Goal: Information Seeking & Learning: Learn about a topic

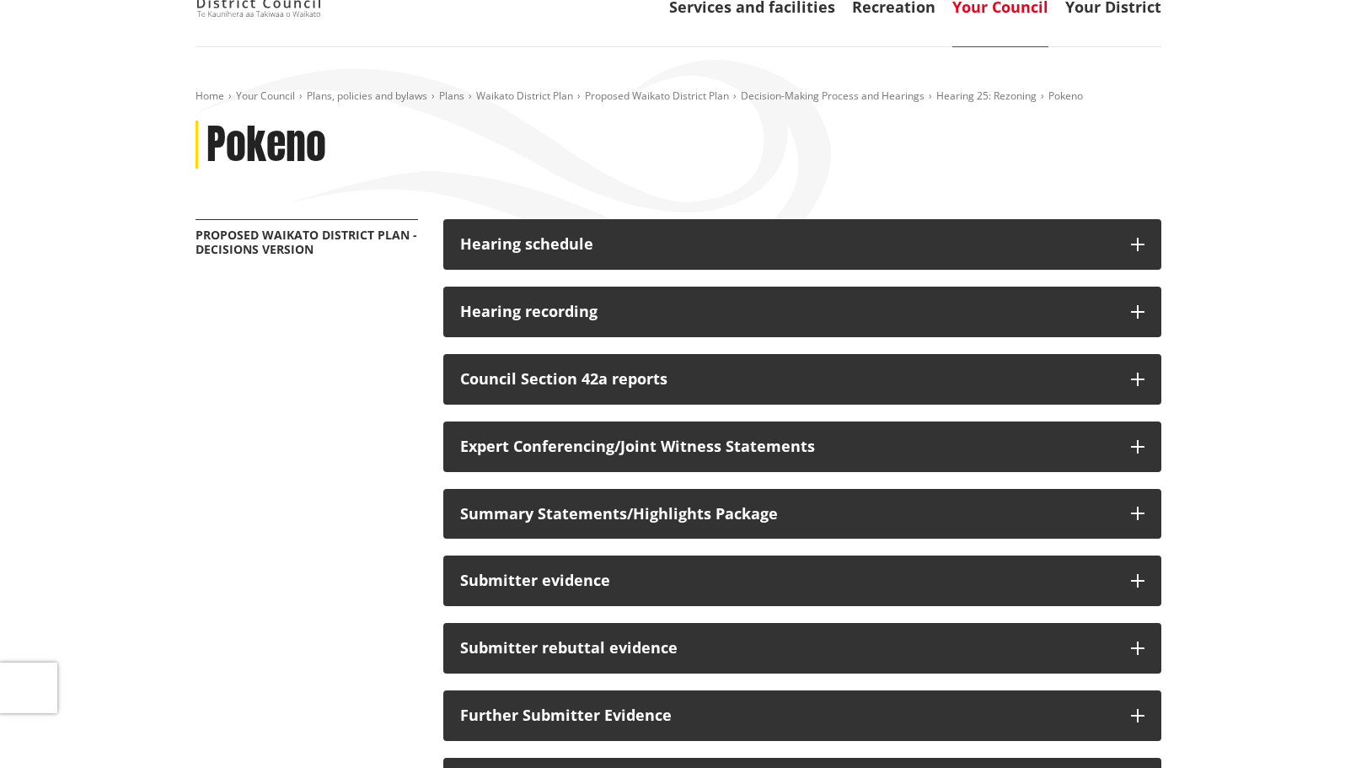
scroll to position [337, 0]
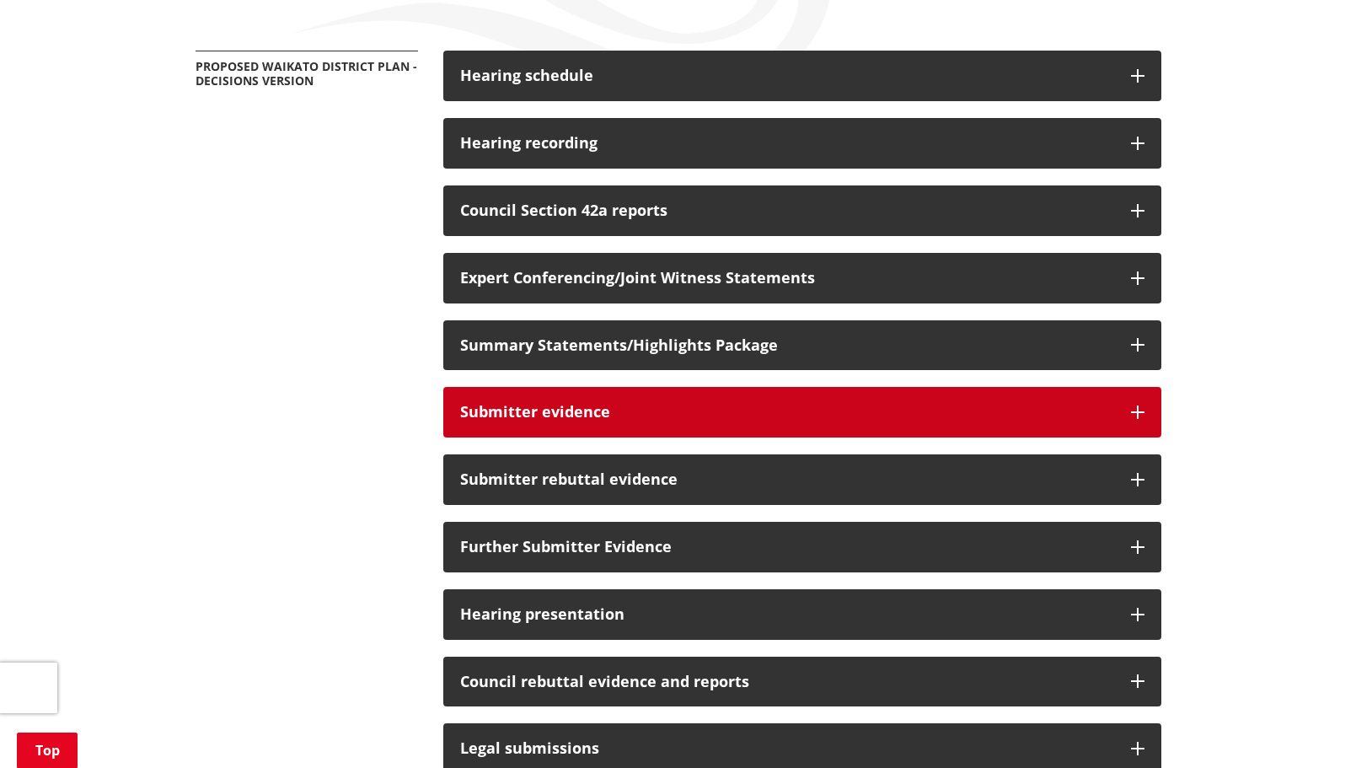
click at [946, 419] on h3 "Submitter evidence" at bounding box center [787, 412] width 654 height 17
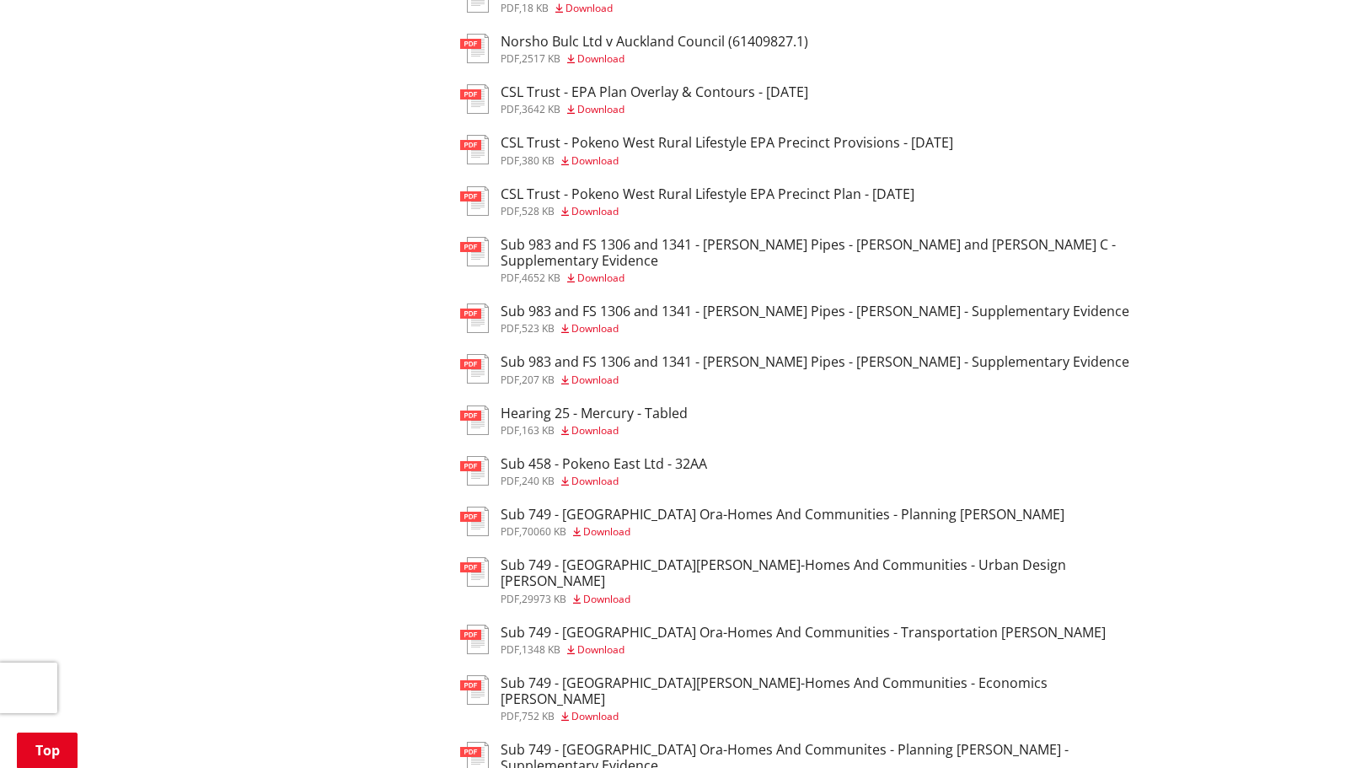
scroll to position [1180, 0]
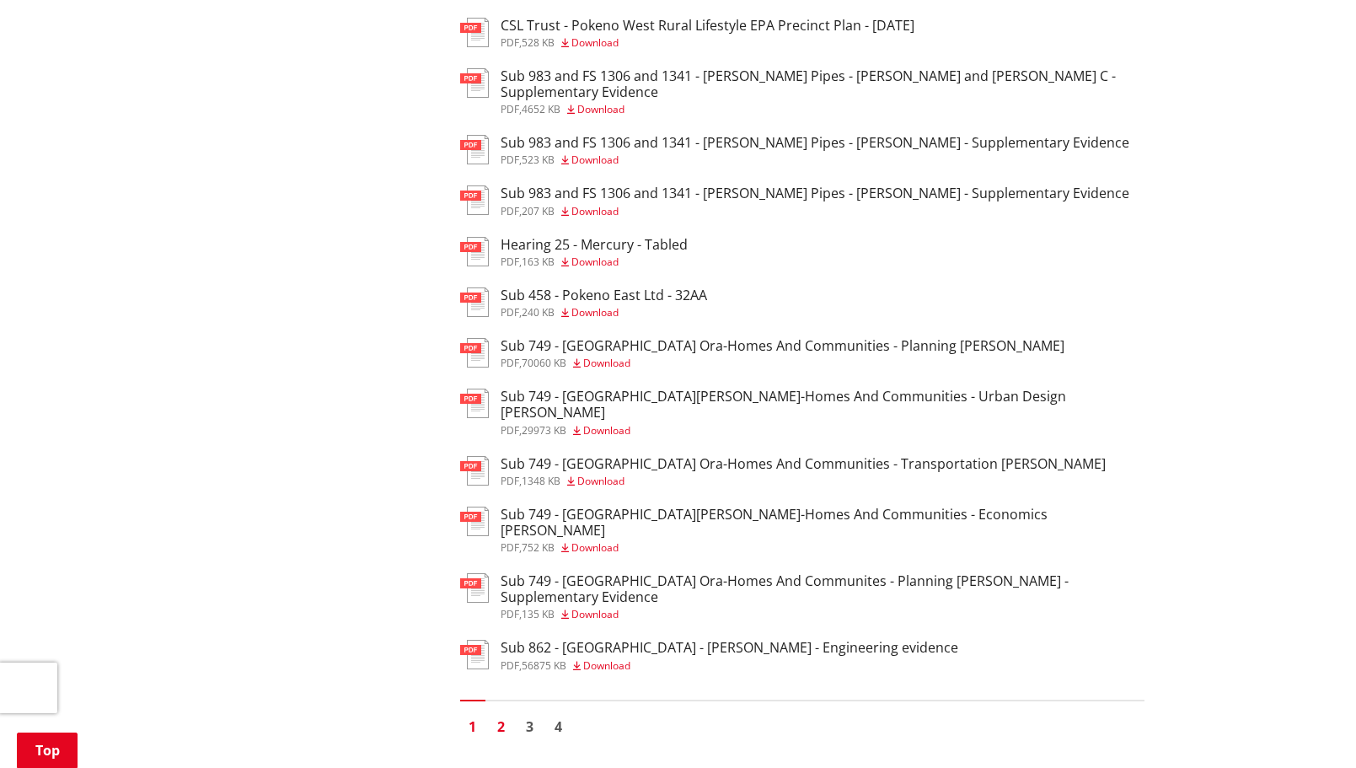
click at [501, 714] on link "2" at bounding box center [501, 726] width 25 height 25
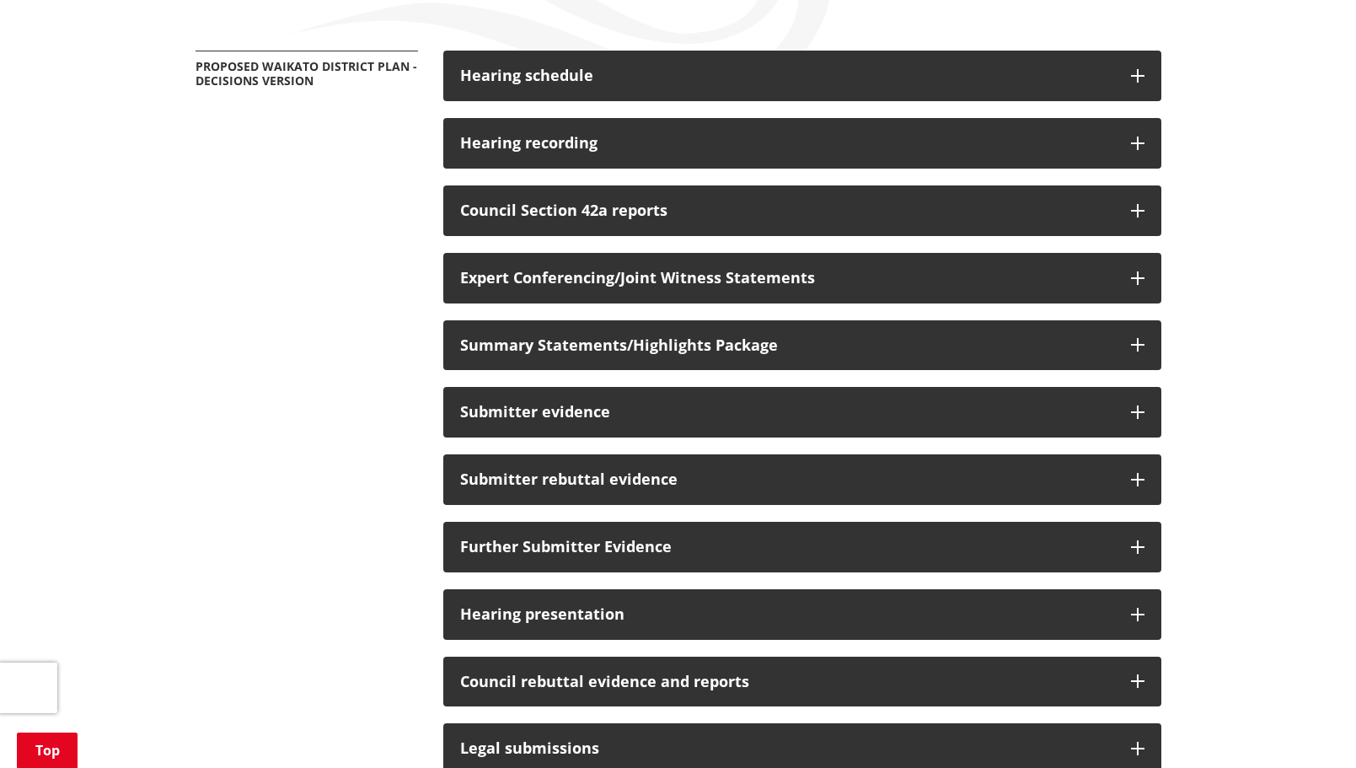
scroll to position [590, 0]
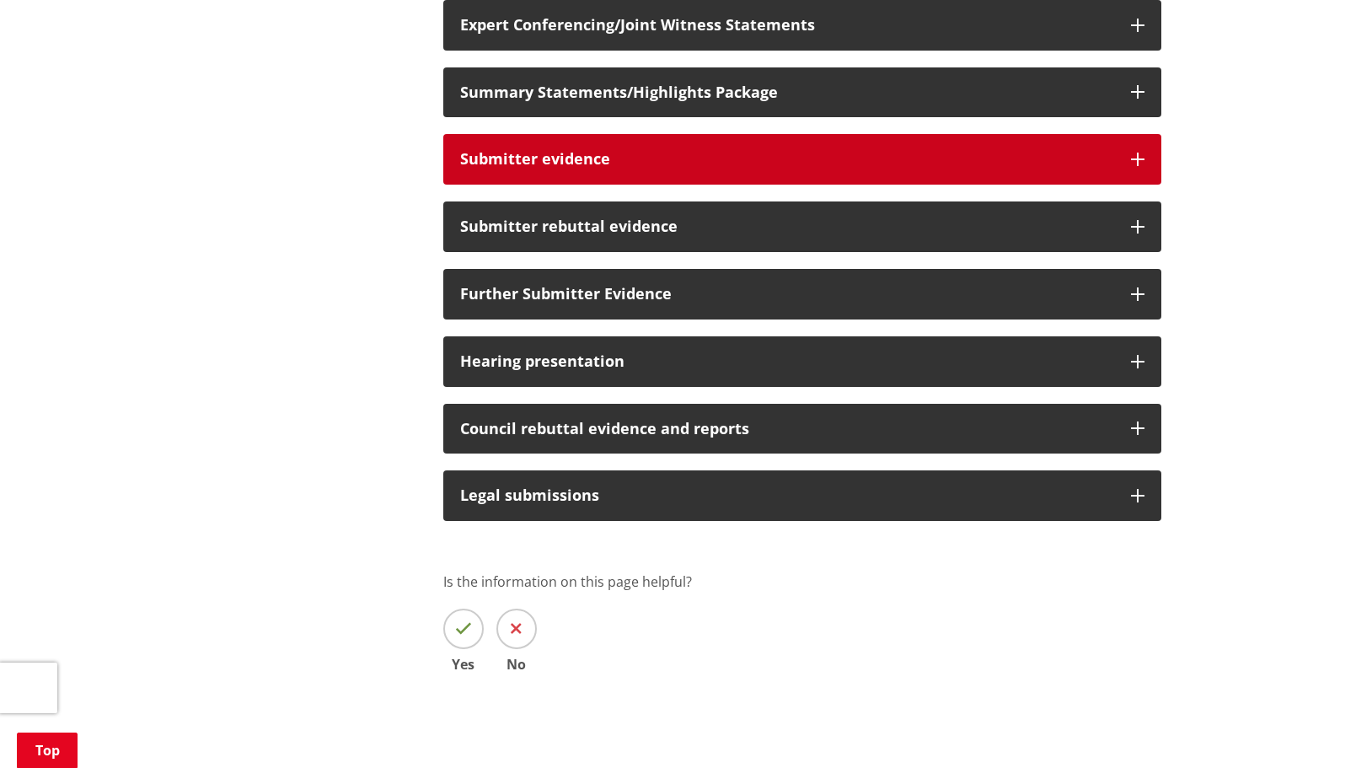
click at [1094, 159] on h3 "Submitter evidence" at bounding box center [787, 159] width 654 height 17
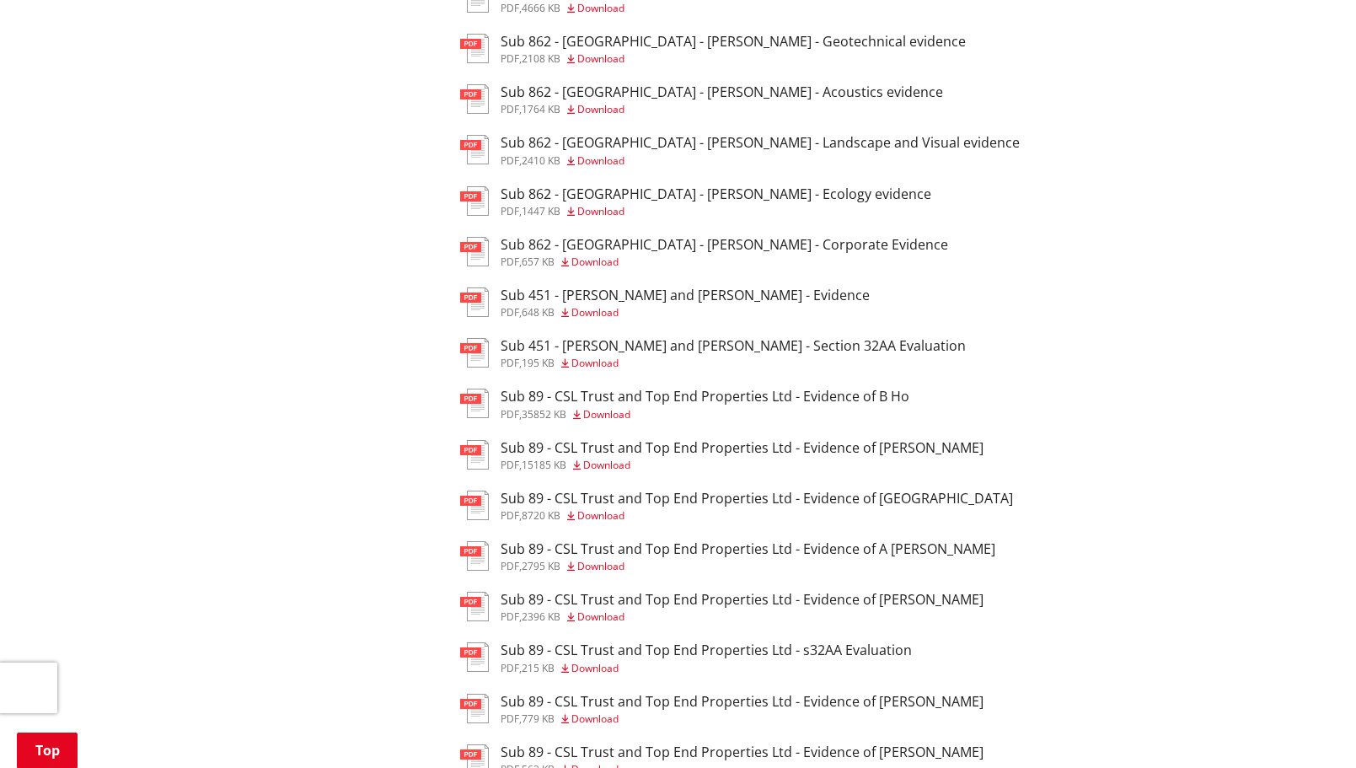
scroll to position [1180, 0]
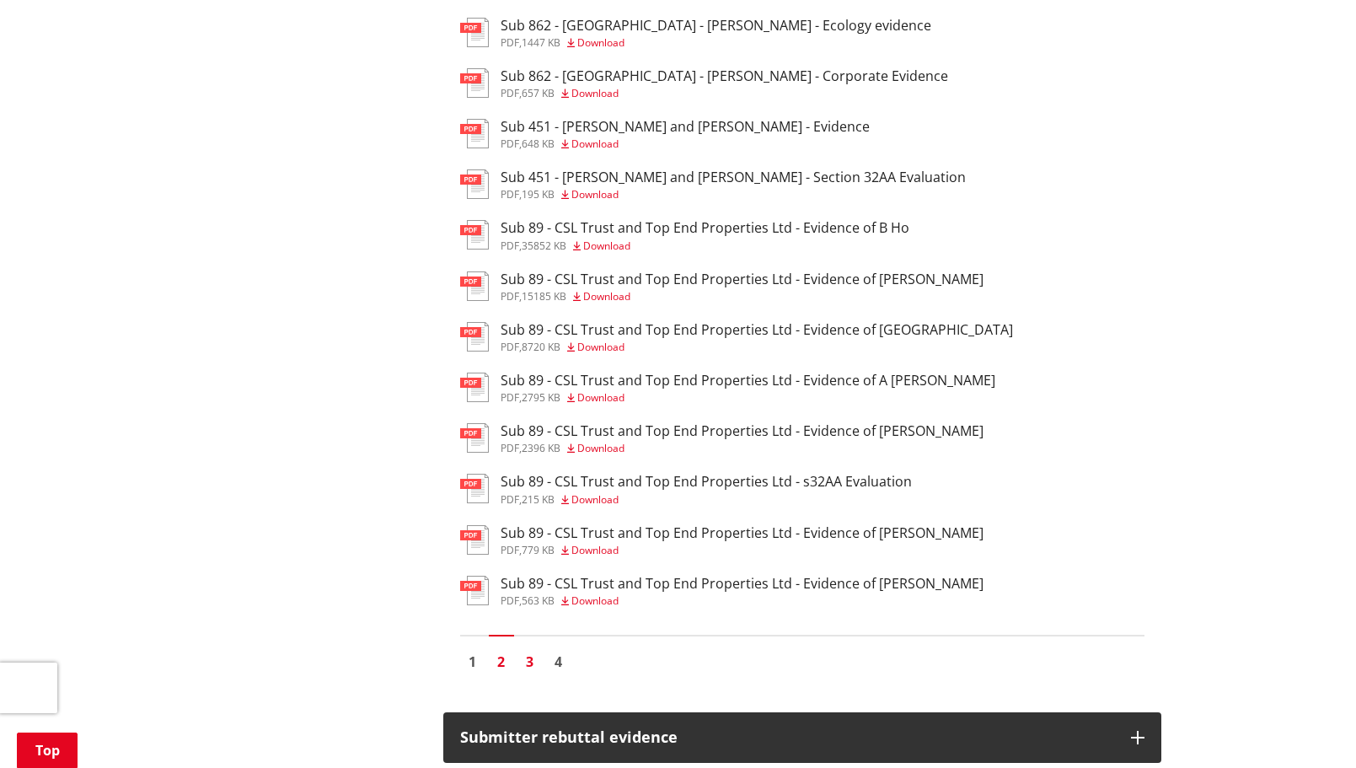
click at [529, 667] on link "3" at bounding box center [529, 661] width 25 height 25
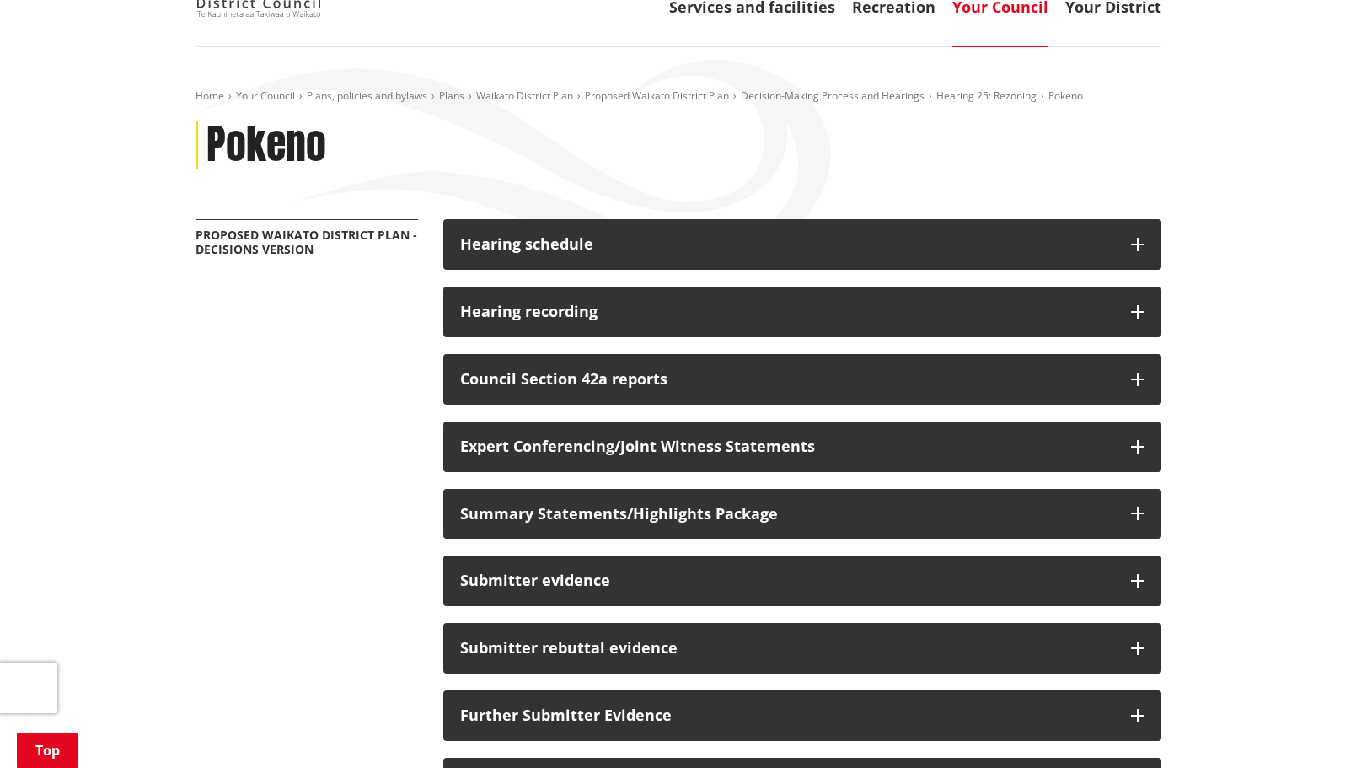
scroll to position [421, 0]
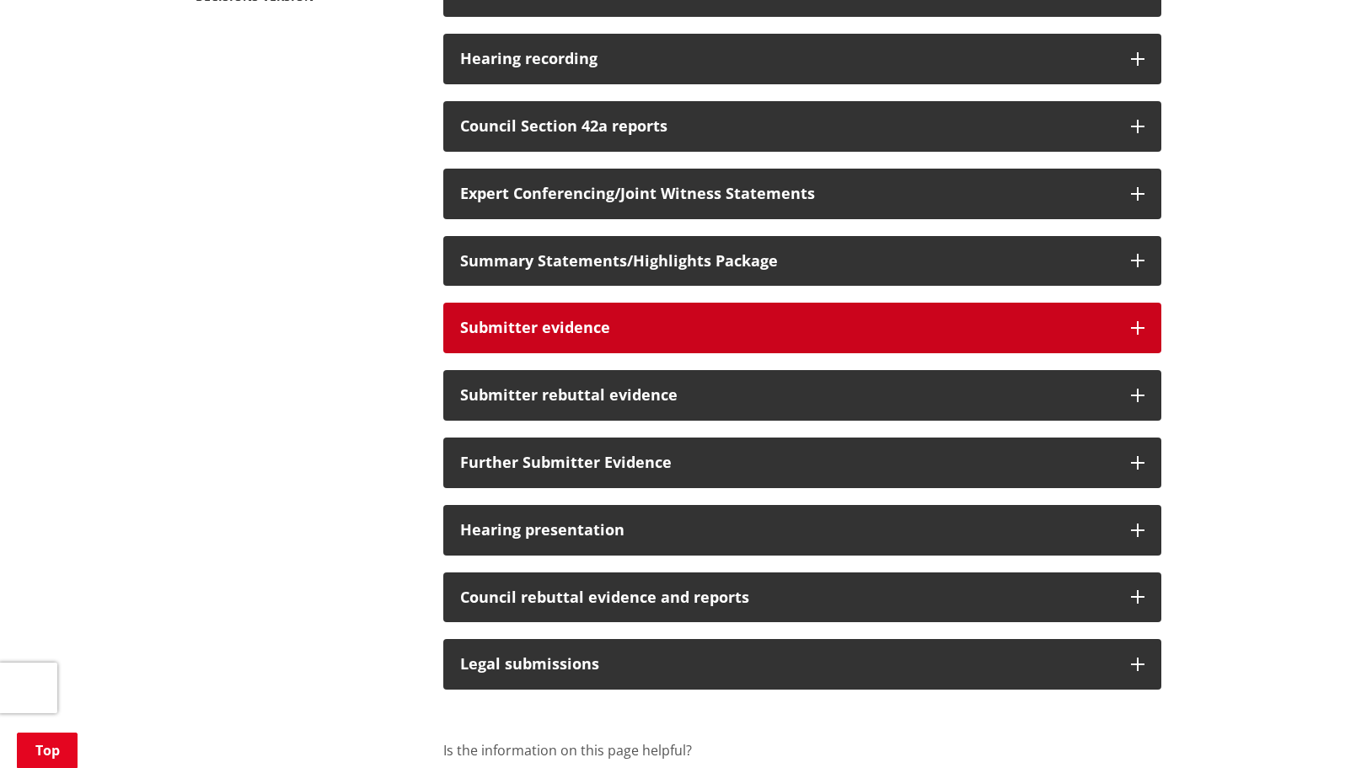
click at [1142, 329] on icon "button" at bounding box center [1137, 327] width 13 height 13
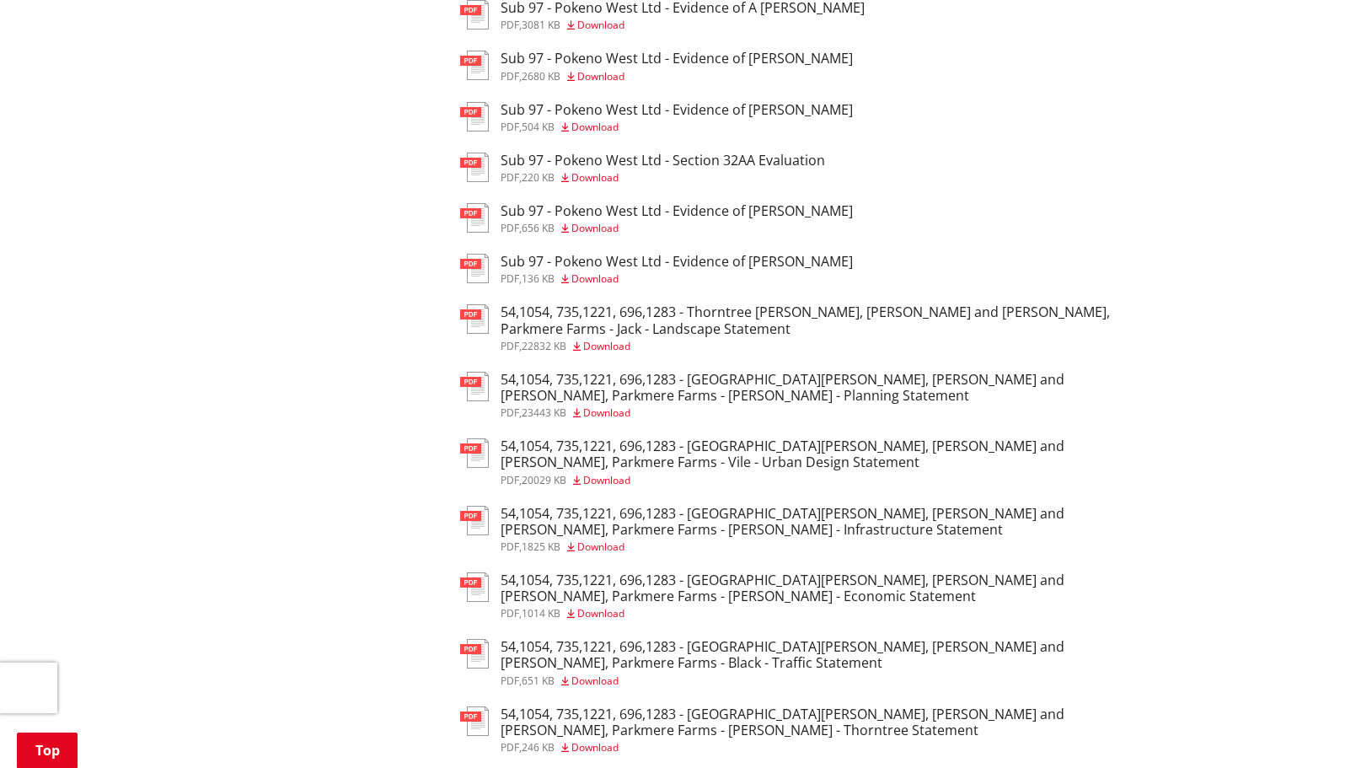
scroll to position [1348, 0]
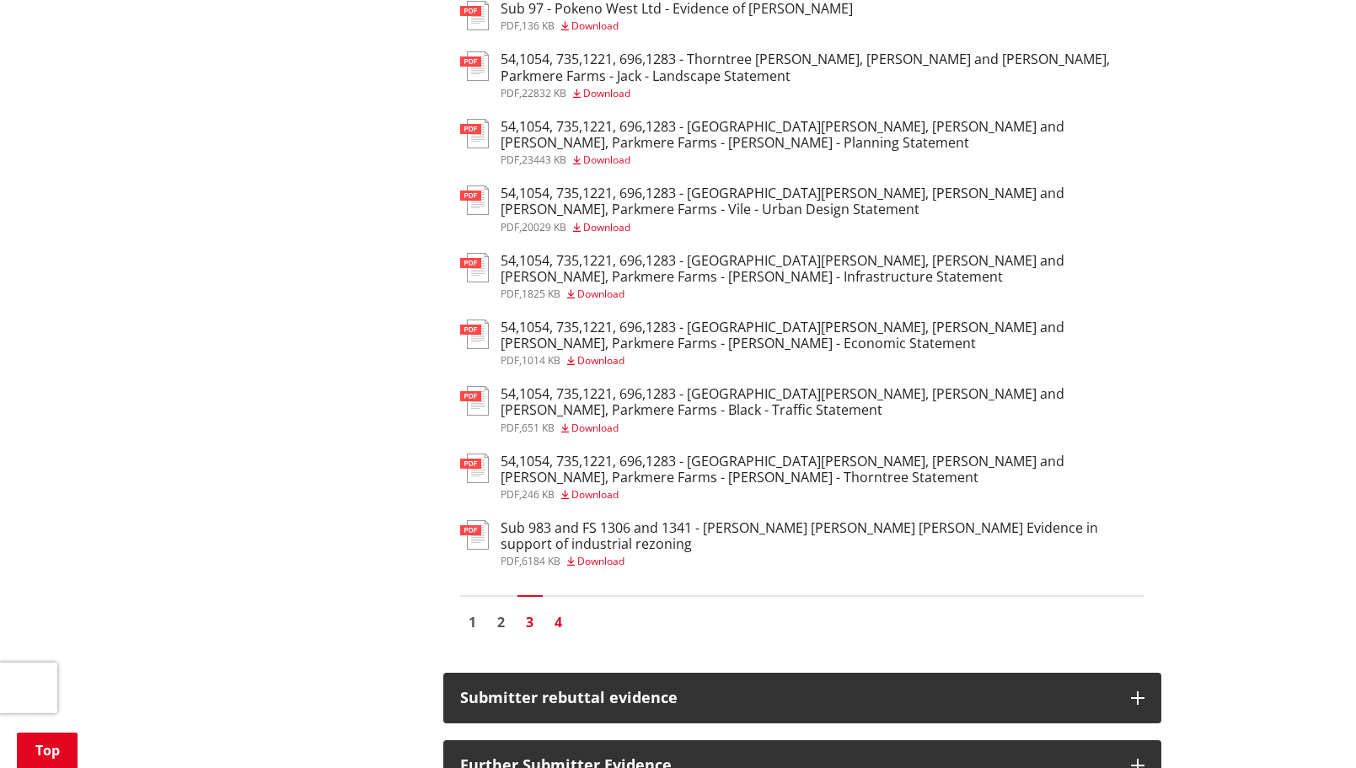
click at [557, 626] on link "4" at bounding box center [558, 621] width 25 height 25
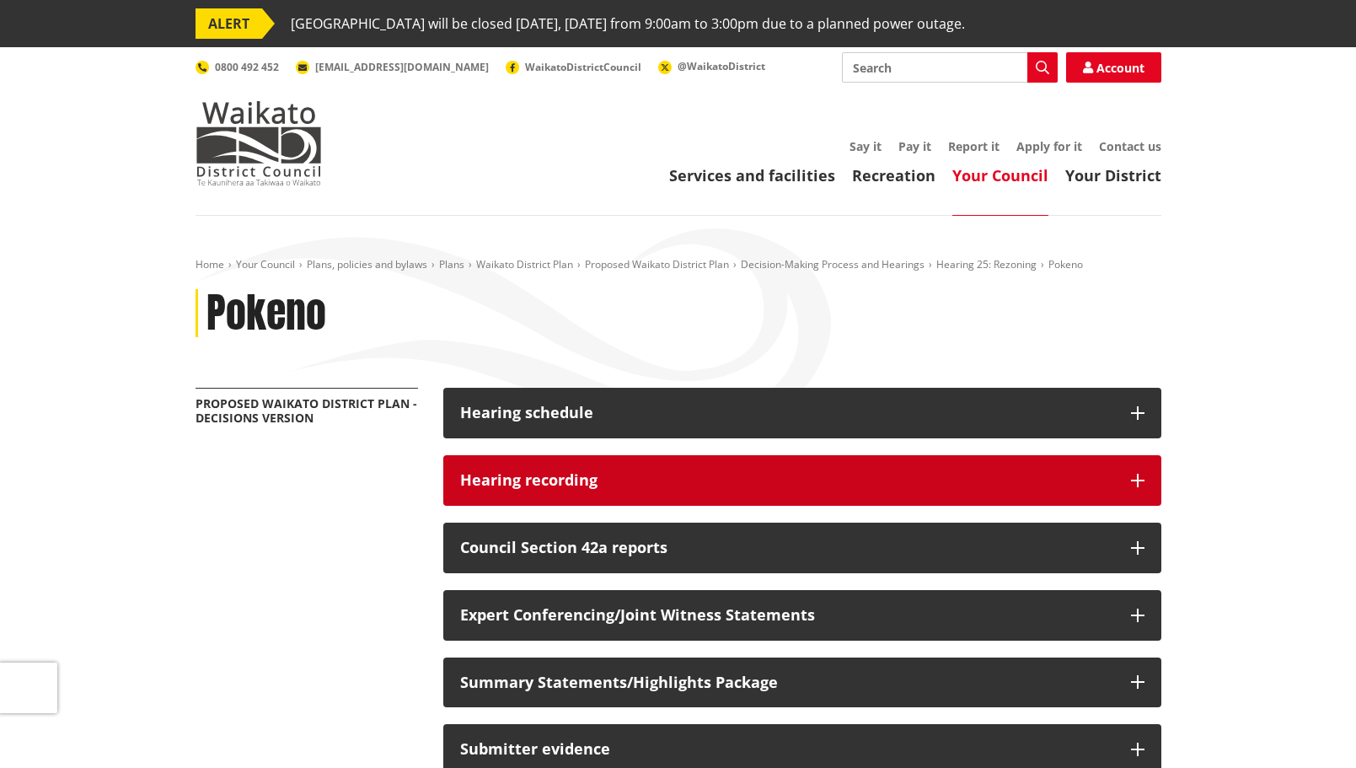
scroll to position [169, 0]
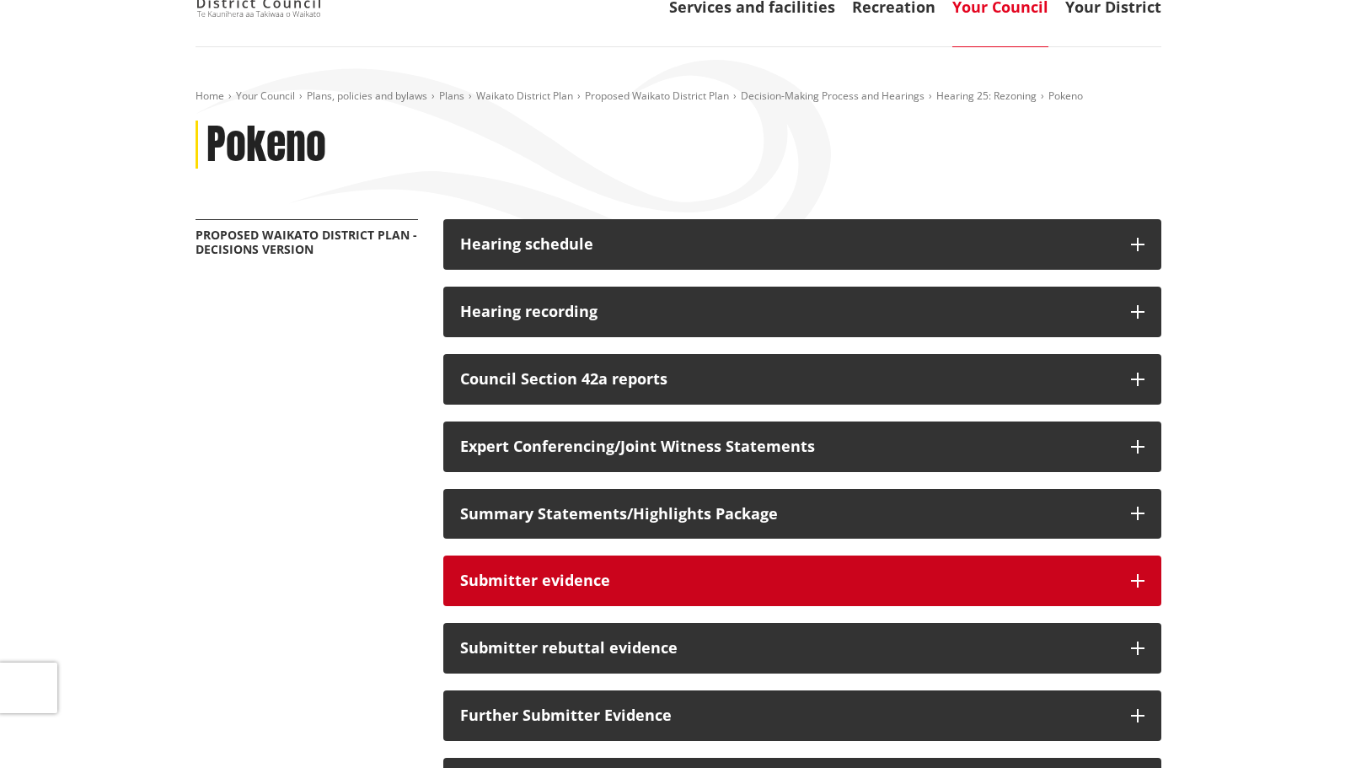
click at [1072, 581] on h3 "Submitter evidence" at bounding box center [787, 580] width 654 height 17
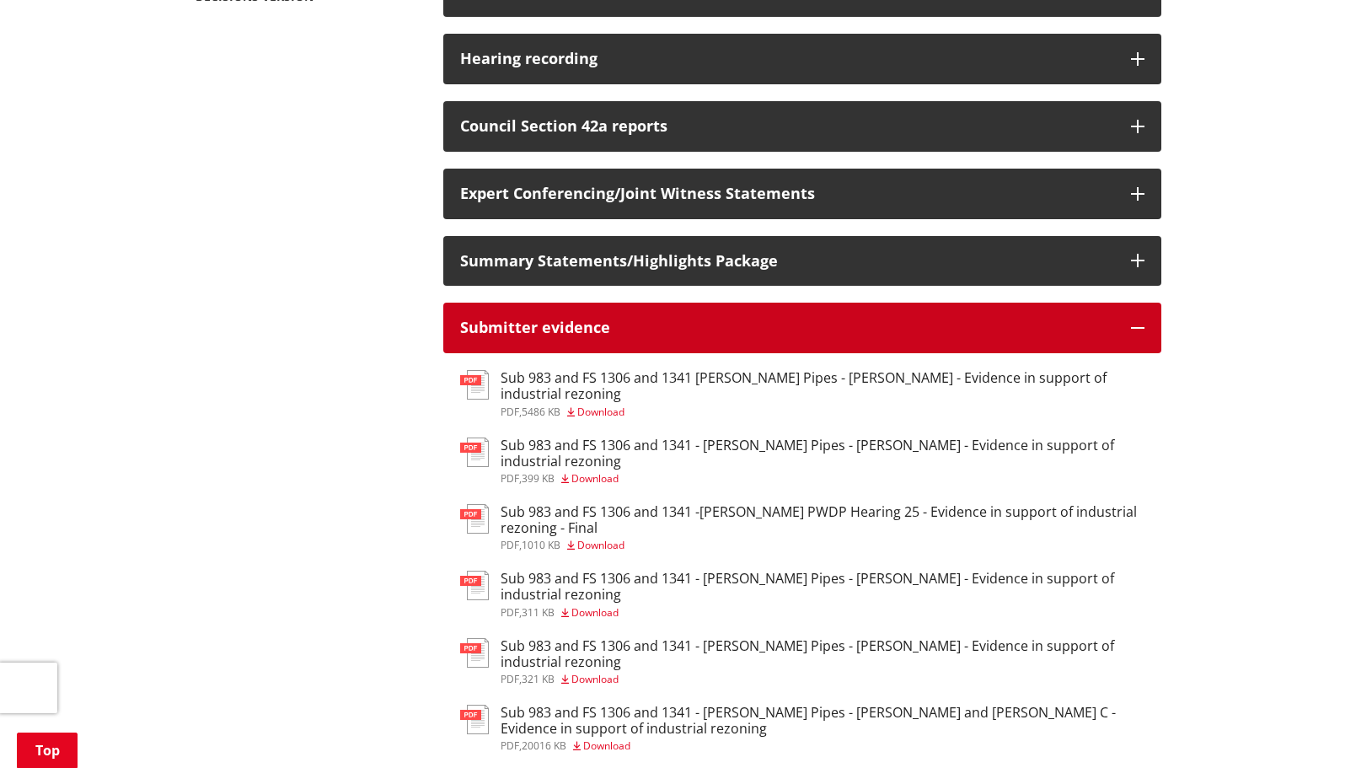
scroll to position [506, 0]
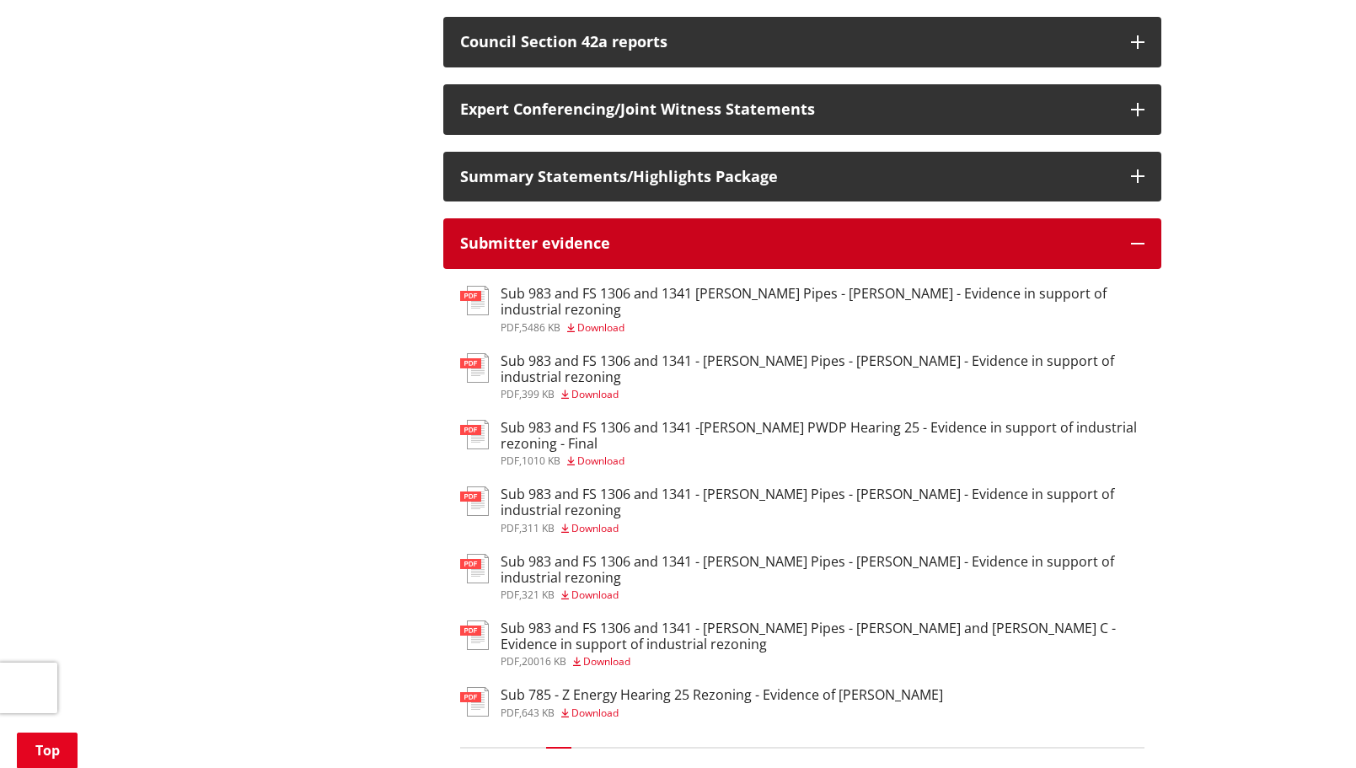
click at [1139, 237] on icon "button" at bounding box center [1137, 243] width 13 height 13
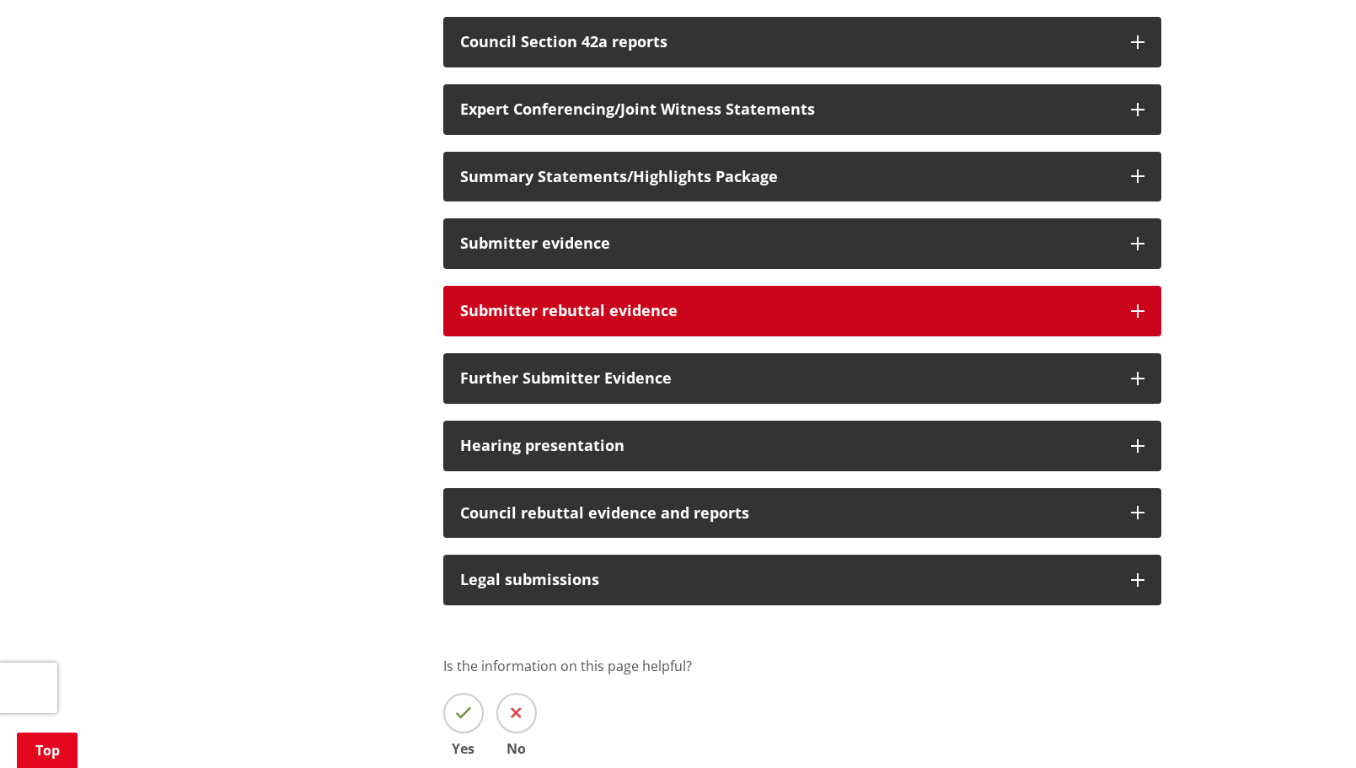
click at [1137, 308] on icon "button" at bounding box center [1137, 310] width 13 height 13
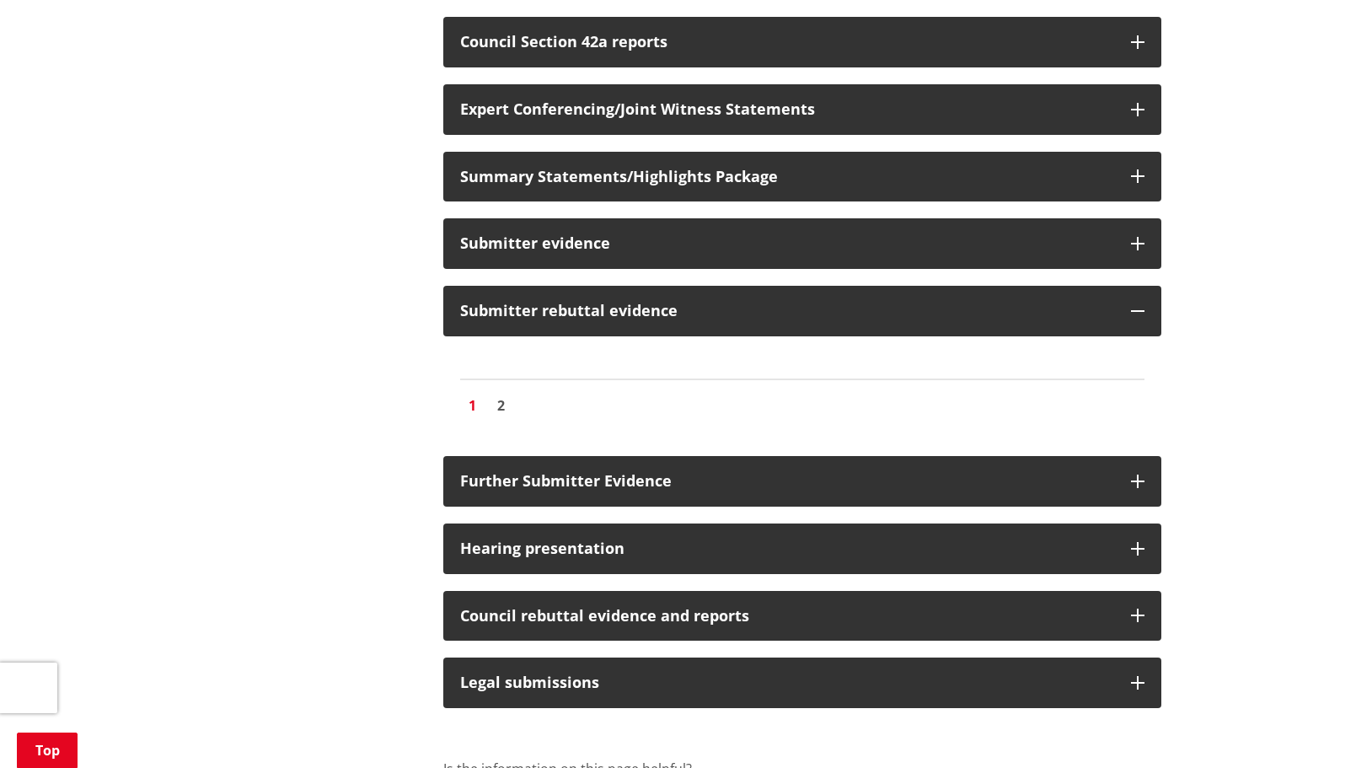
click at [466, 405] on link "1" at bounding box center [472, 405] width 25 height 25
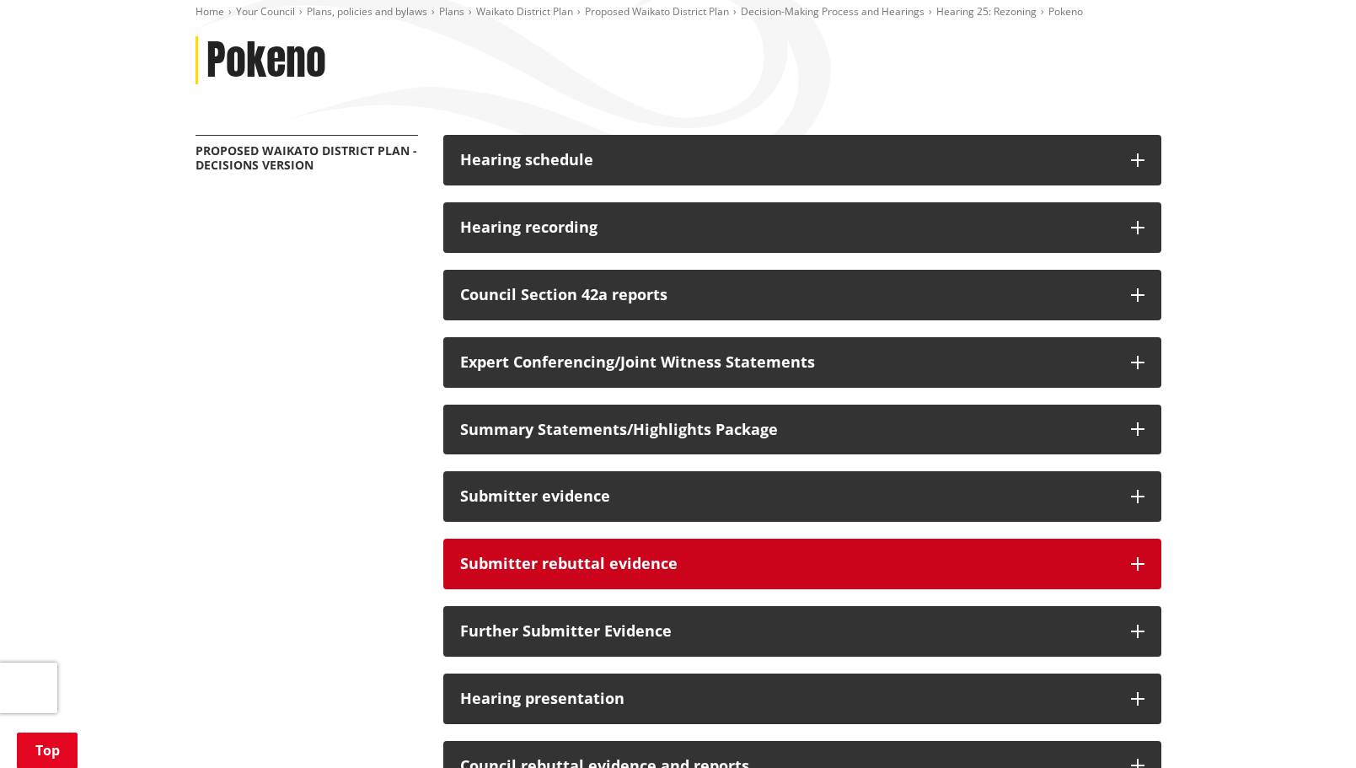
scroll to position [421, 0]
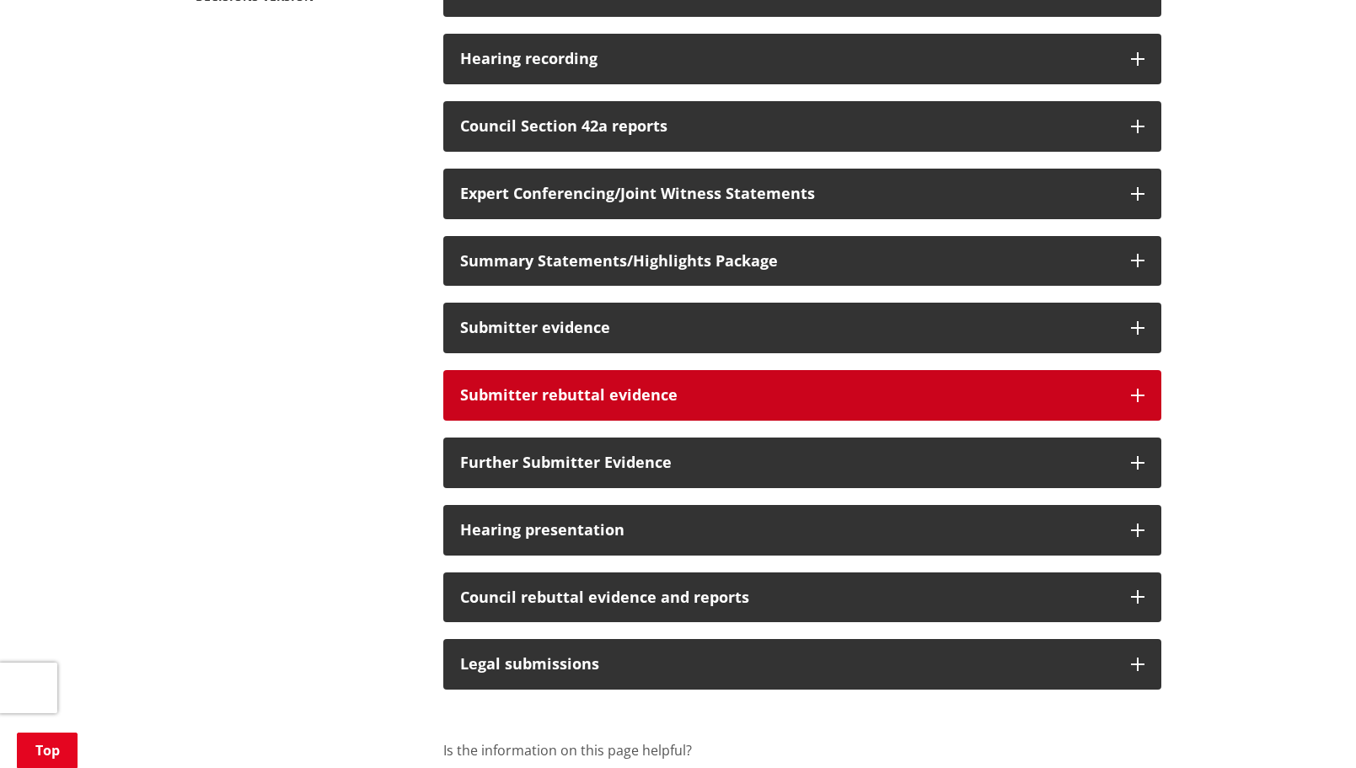
click at [538, 405] on button "Submitter rebuttal evidence" at bounding box center [802, 395] width 718 height 51
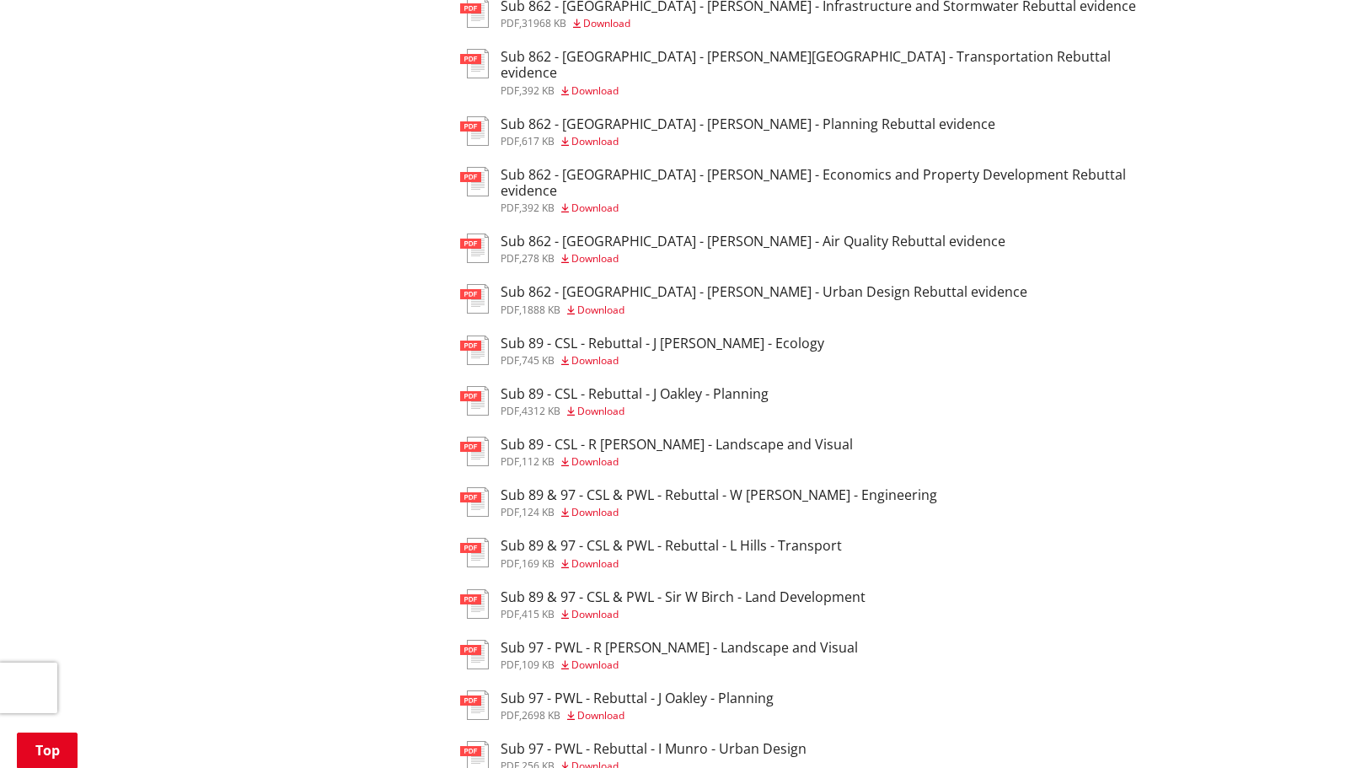
scroll to position [1348, 0]
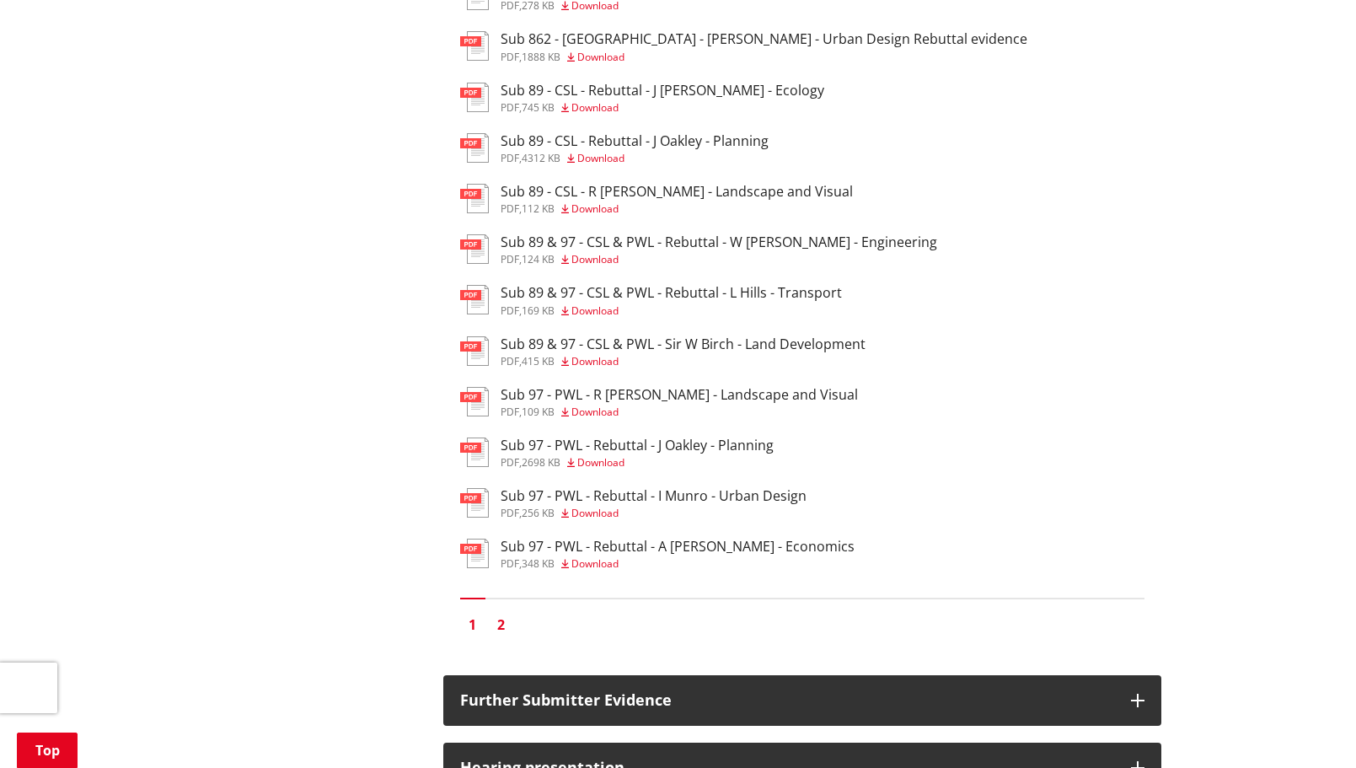
click at [502, 612] on link "2" at bounding box center [501, 624] width 25 height 25
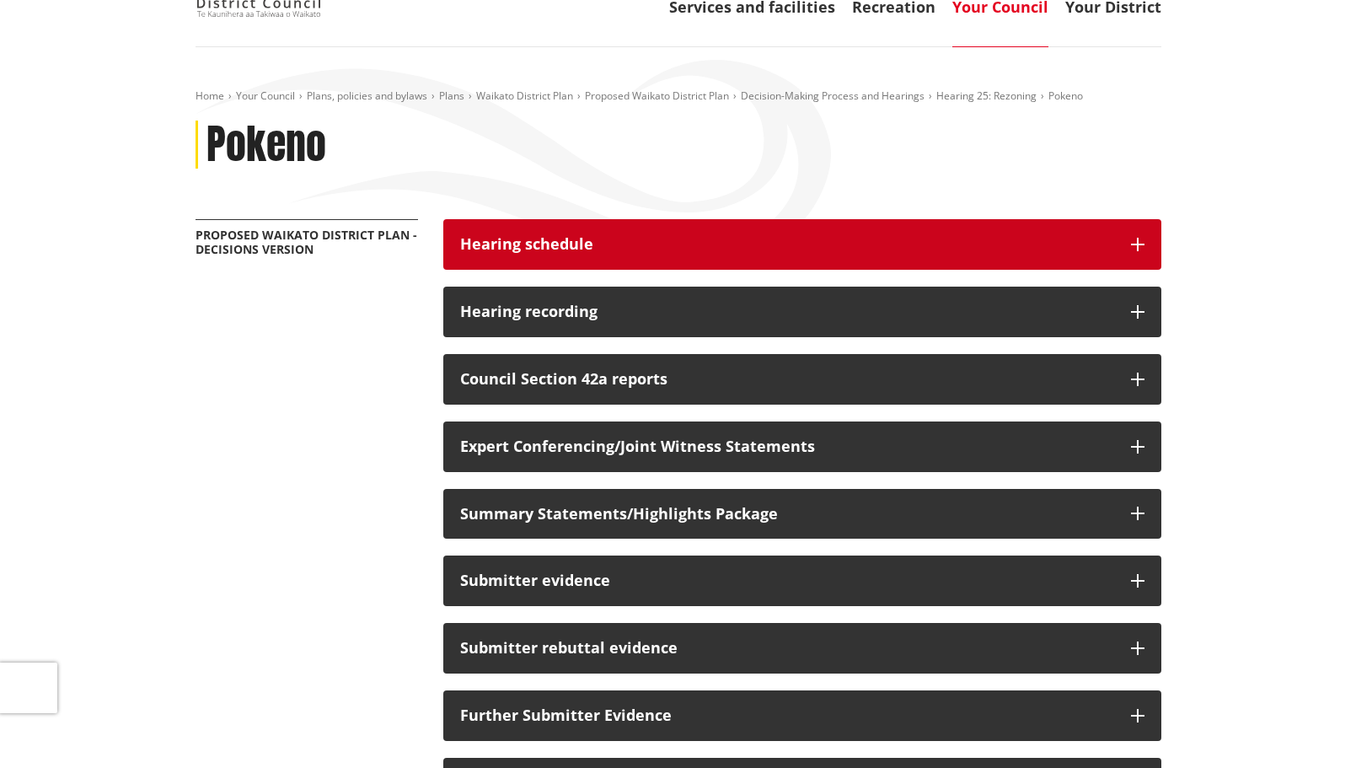
scroll to position [421, 0]
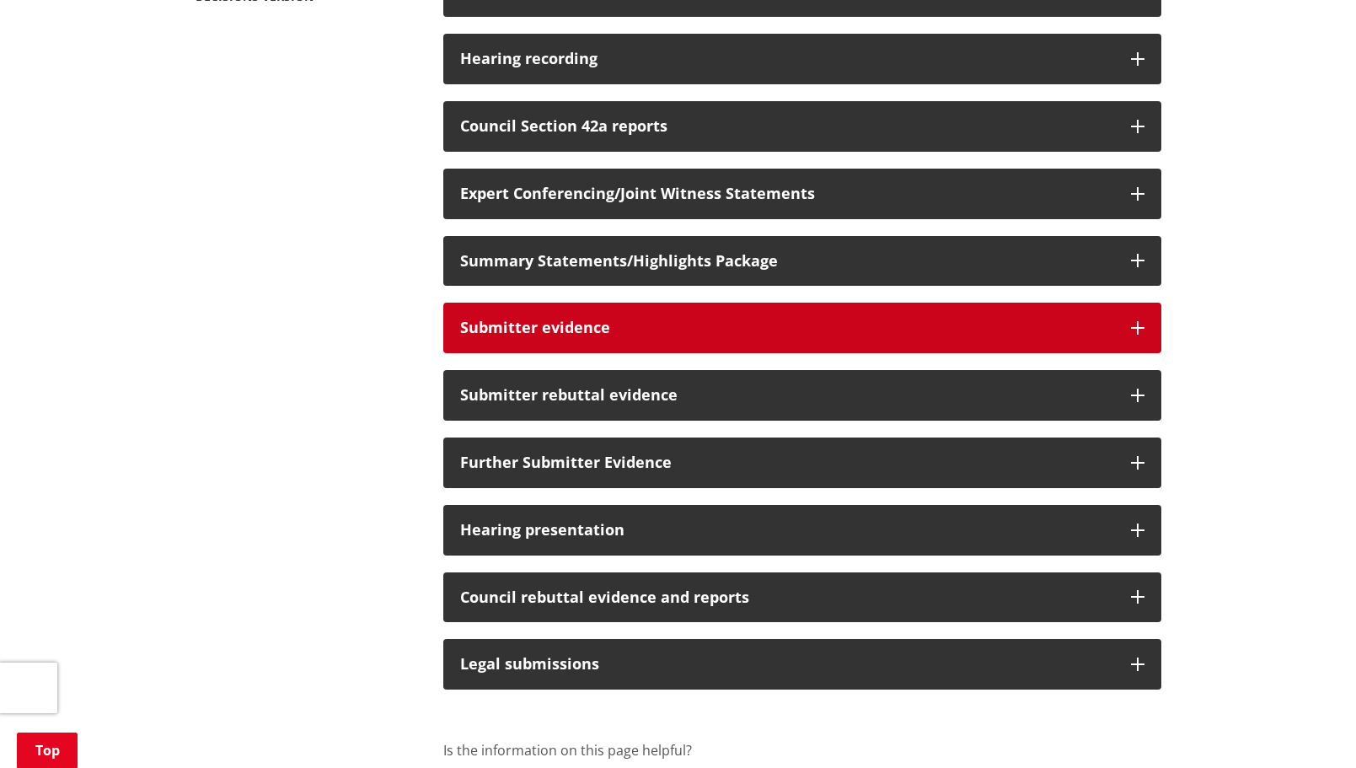
click at [1134, 332] on icon "button" at bounding box center [1137, 327] width 13 height 13
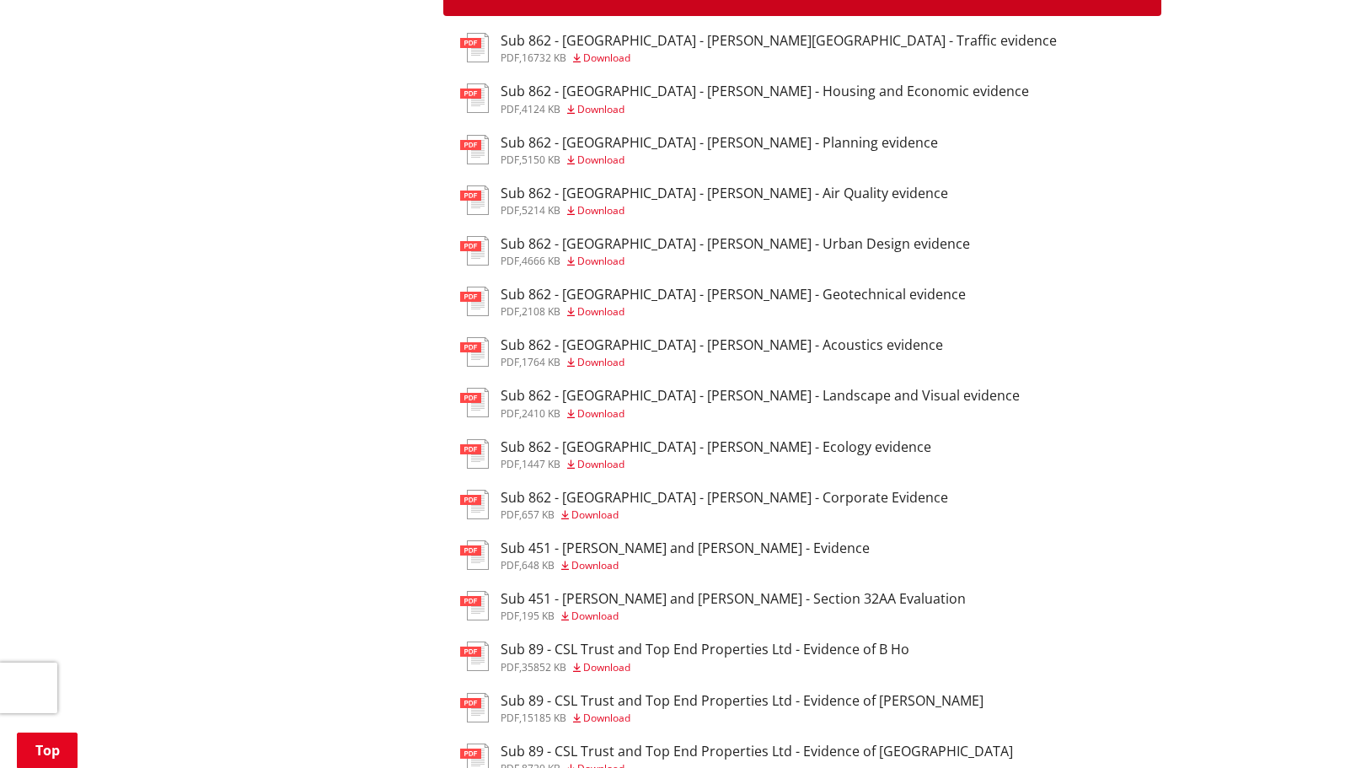
scroll to position [590, 0]
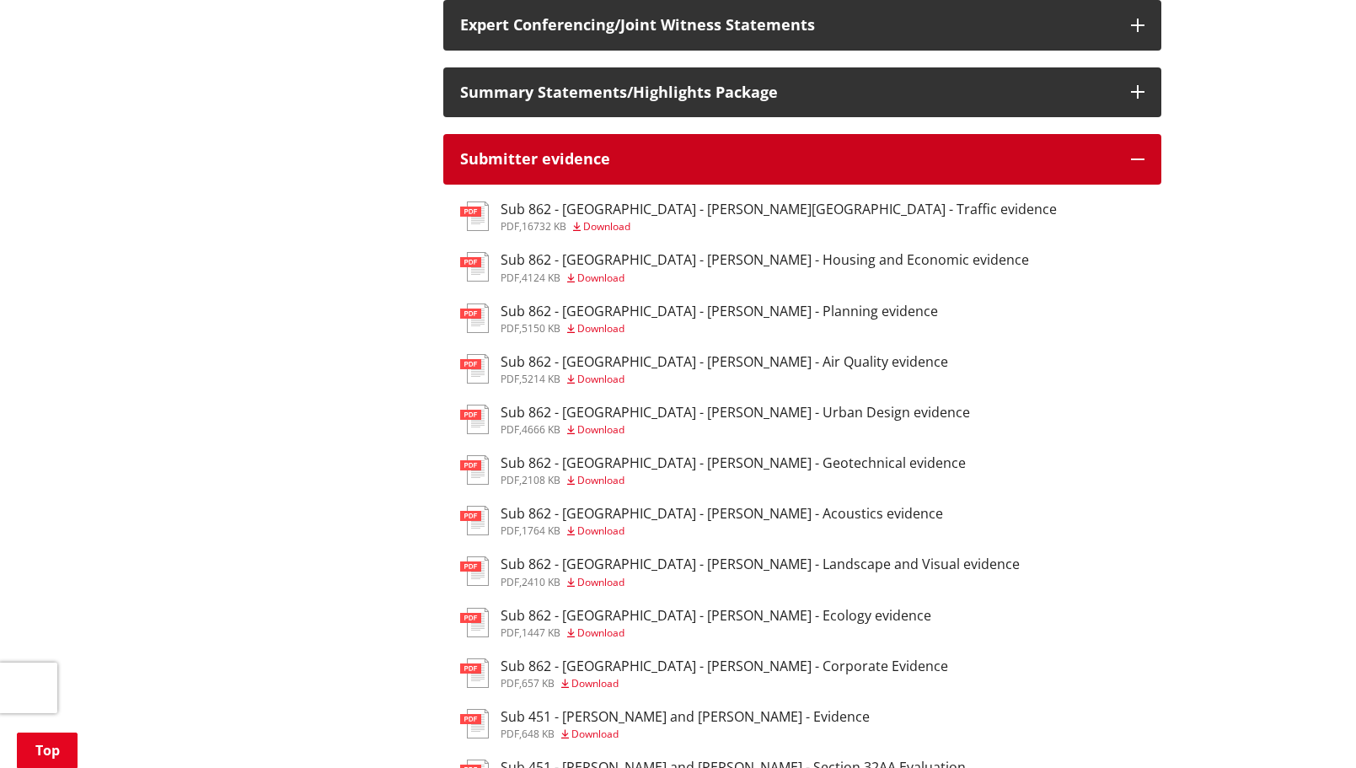
click at [1131, 157] on icon "button" at bounding box center [1137, 159] width 13 height 13
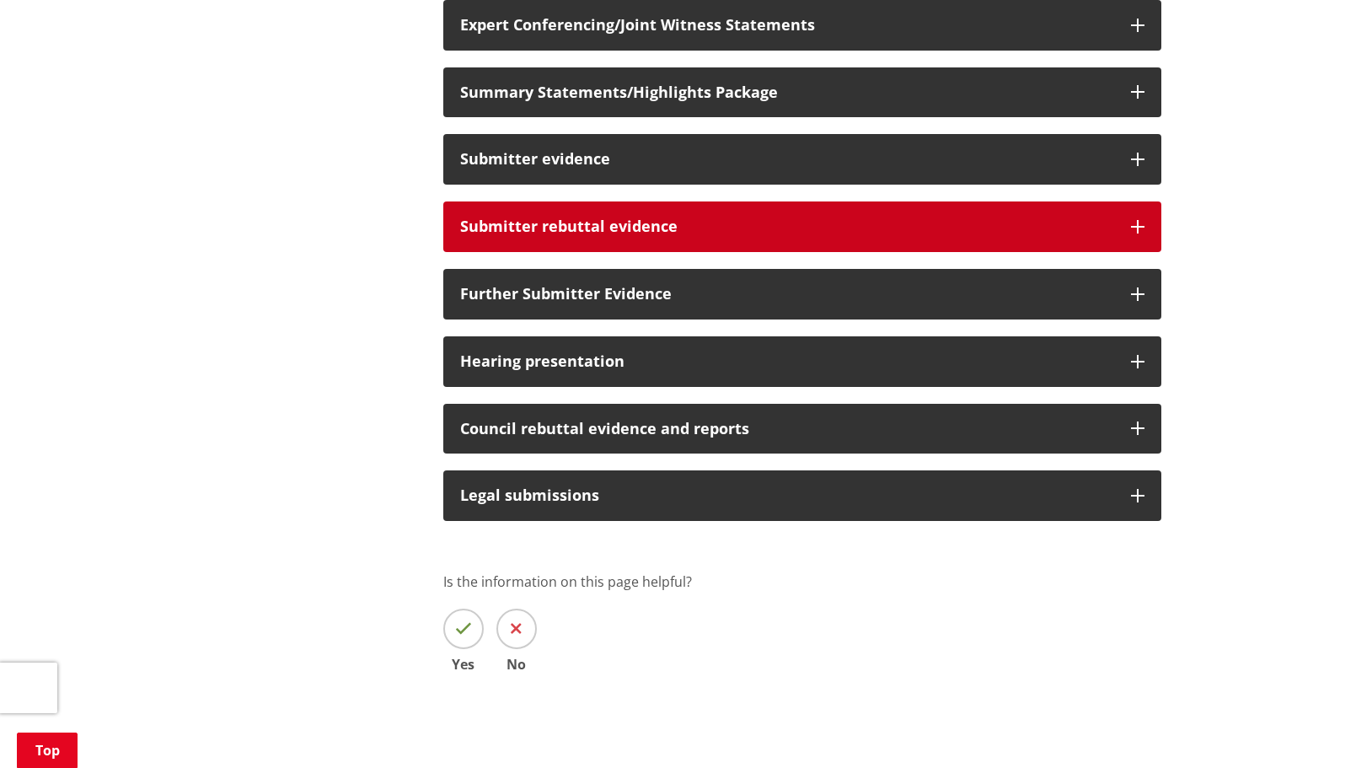
click at [1134, 226] on icon "button" at bounding box center [1137, 226] width 13 height 13
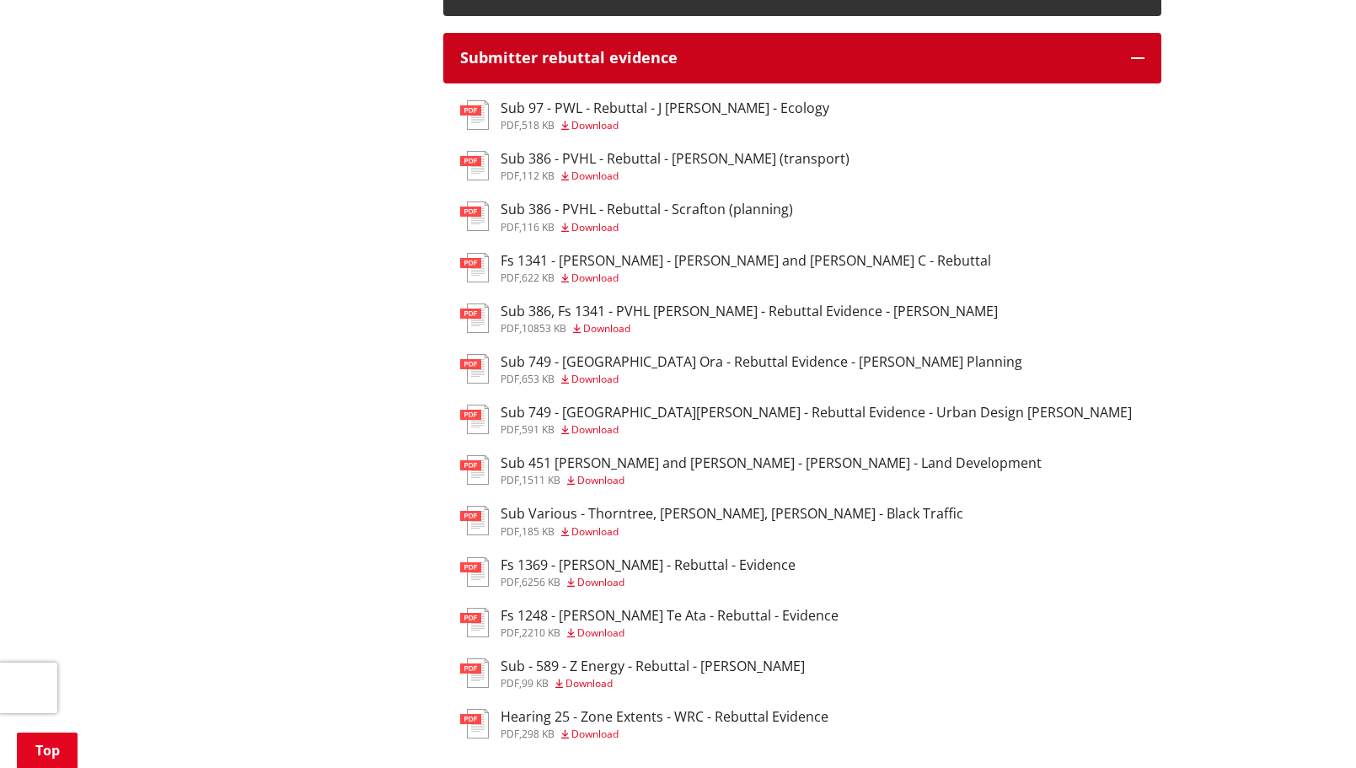
scroll to position [843, 0]
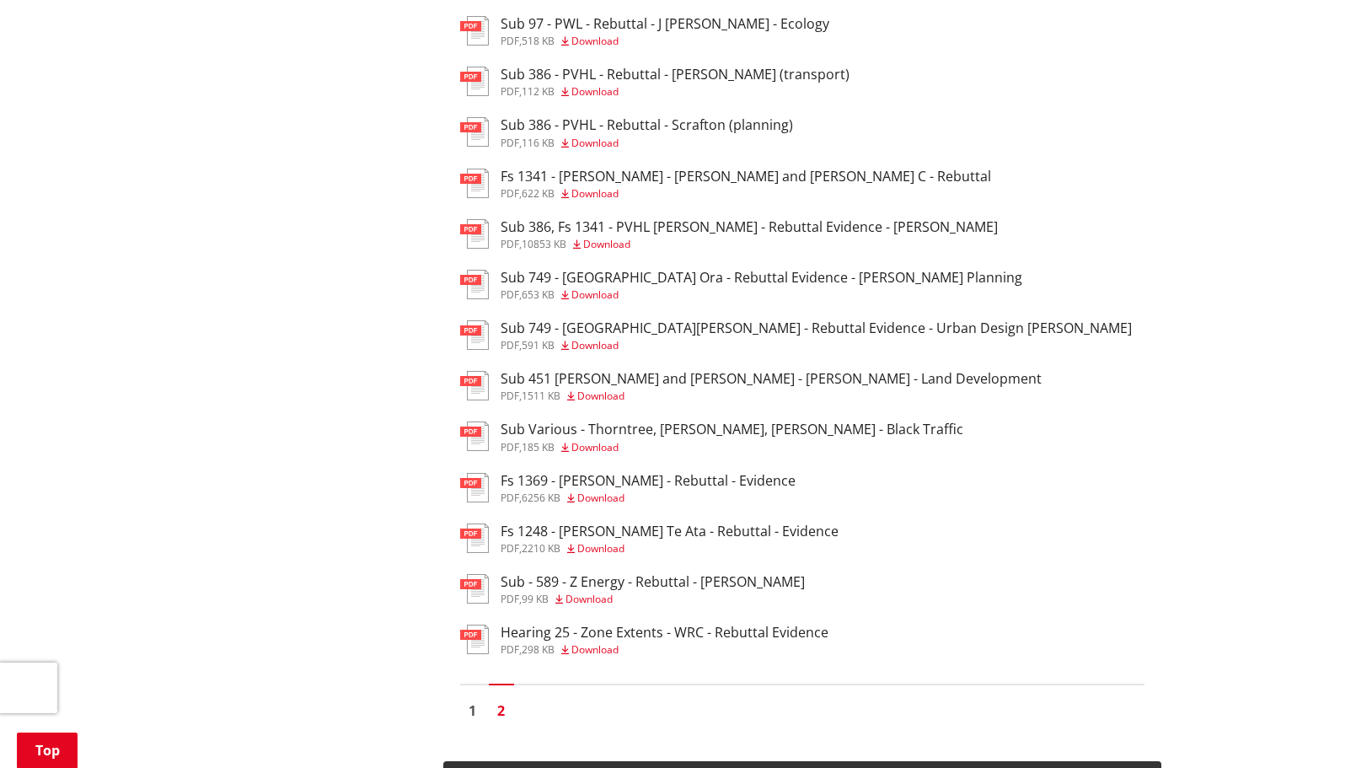
click at [603, 478] on h3 "Fs 1369 - [PERSON_NAME] - Rebuttal - Evidence" at bounding box center [648, 481] width 295 height 16
